Goal: Find specific page/section: Find specific page/section

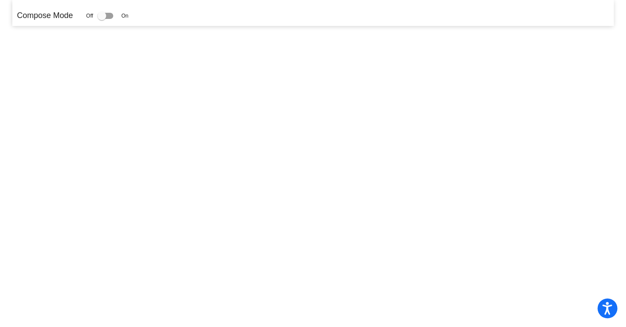
click at [113, 16] on div at bounding box center [105, 16] width 16 height 6
click at [102, 19] on input "checkbox" at bounding box center [101, 19] width 0 height 0
click at [106, 15] on div at bounding box center [101, 15] width 9 height 9
click at [102, 19] on input "checkbox" at bounding box center [101, 19] width 0 height 0
checkbox input "false"
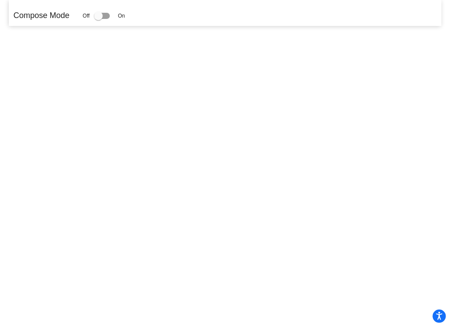
click at [105, 140] on mat-sidenav-content "Compose Mode Off On" at bounding box center [225, 163] width 450 height 327
click at [46, 17] on p "Compose Mode" at bounding box center [41, 16] width 56 height 12
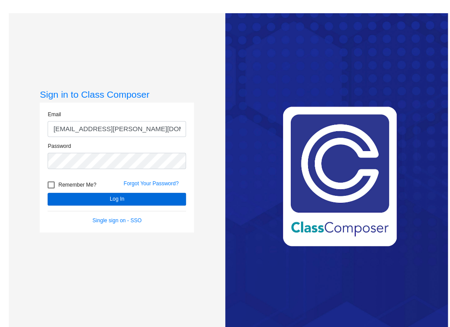
type input "[EMAIL_ADDRESS][PERSON_NAME][DOMAIN_NAME]"
click at [114, 198] on button "Log In" at bounding box center [117, 199] width 138 height 13
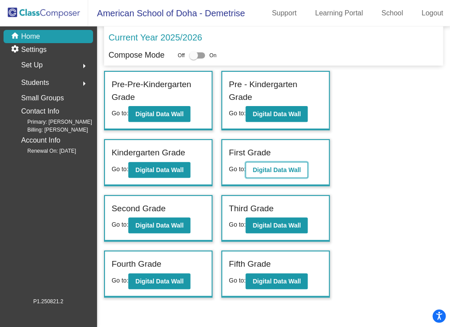
click at [269, 174] on b "Digital Data Wall" at bounding box center [276, 169] width 48 height 7
